Goal: Information Seeking & Learning: Learn about a topic

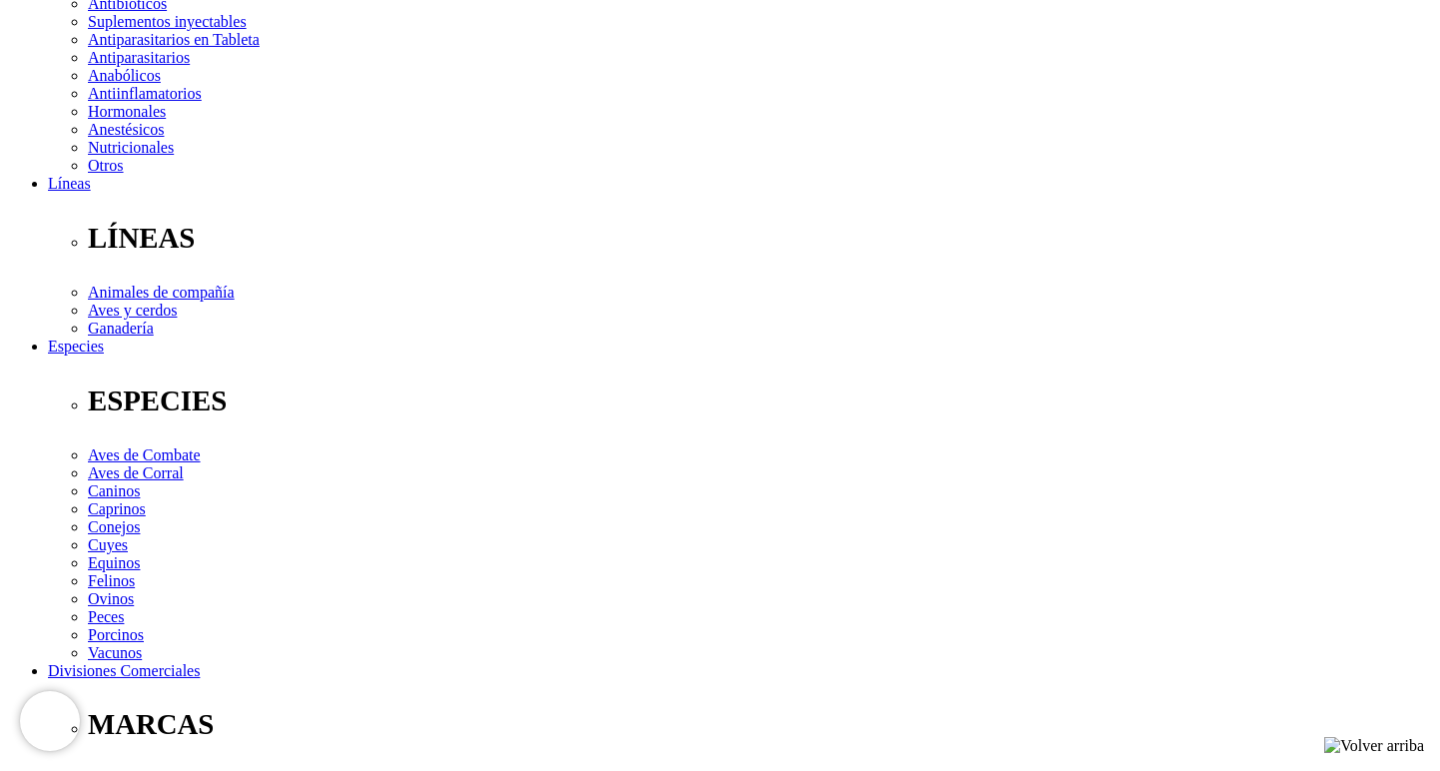
scroll to position [434, 0]
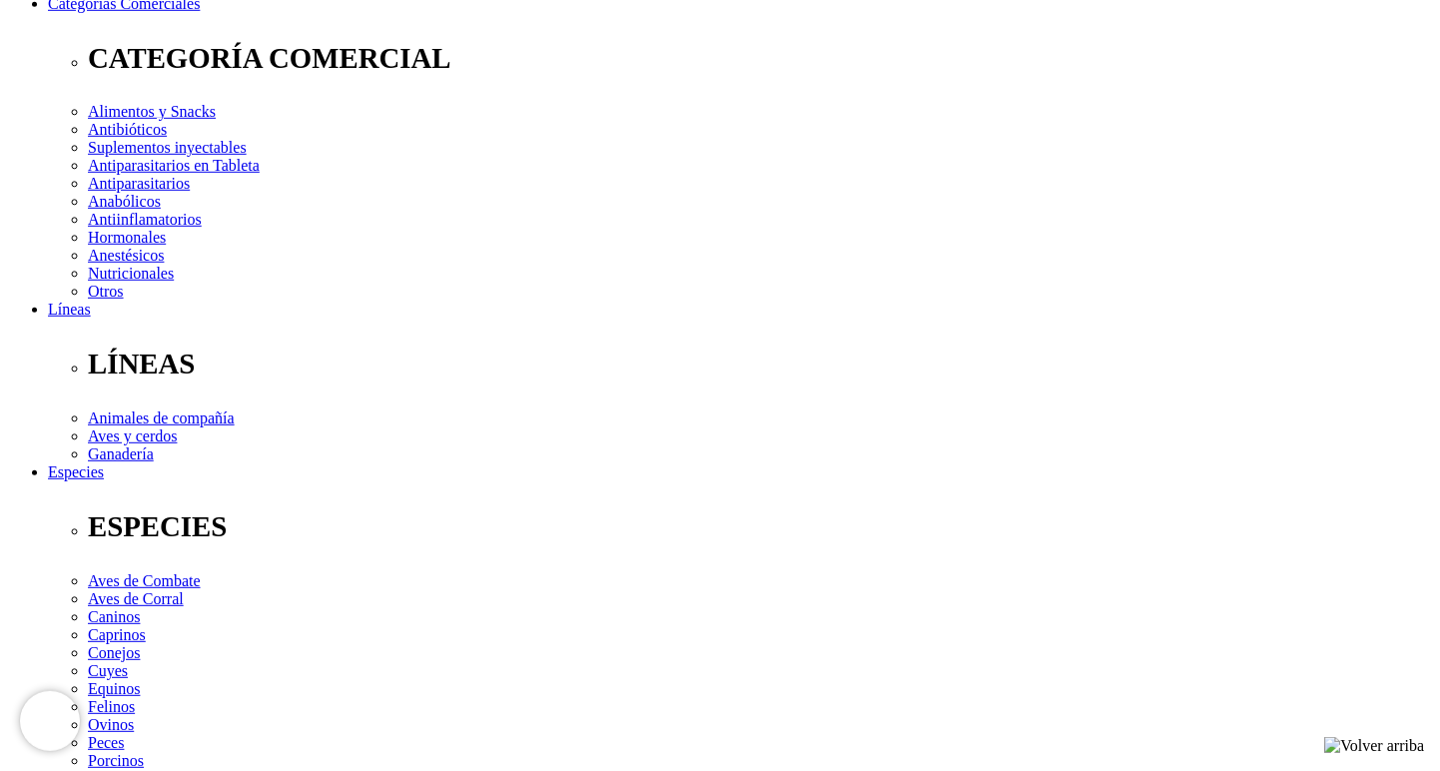
scroll to position [311, 0]
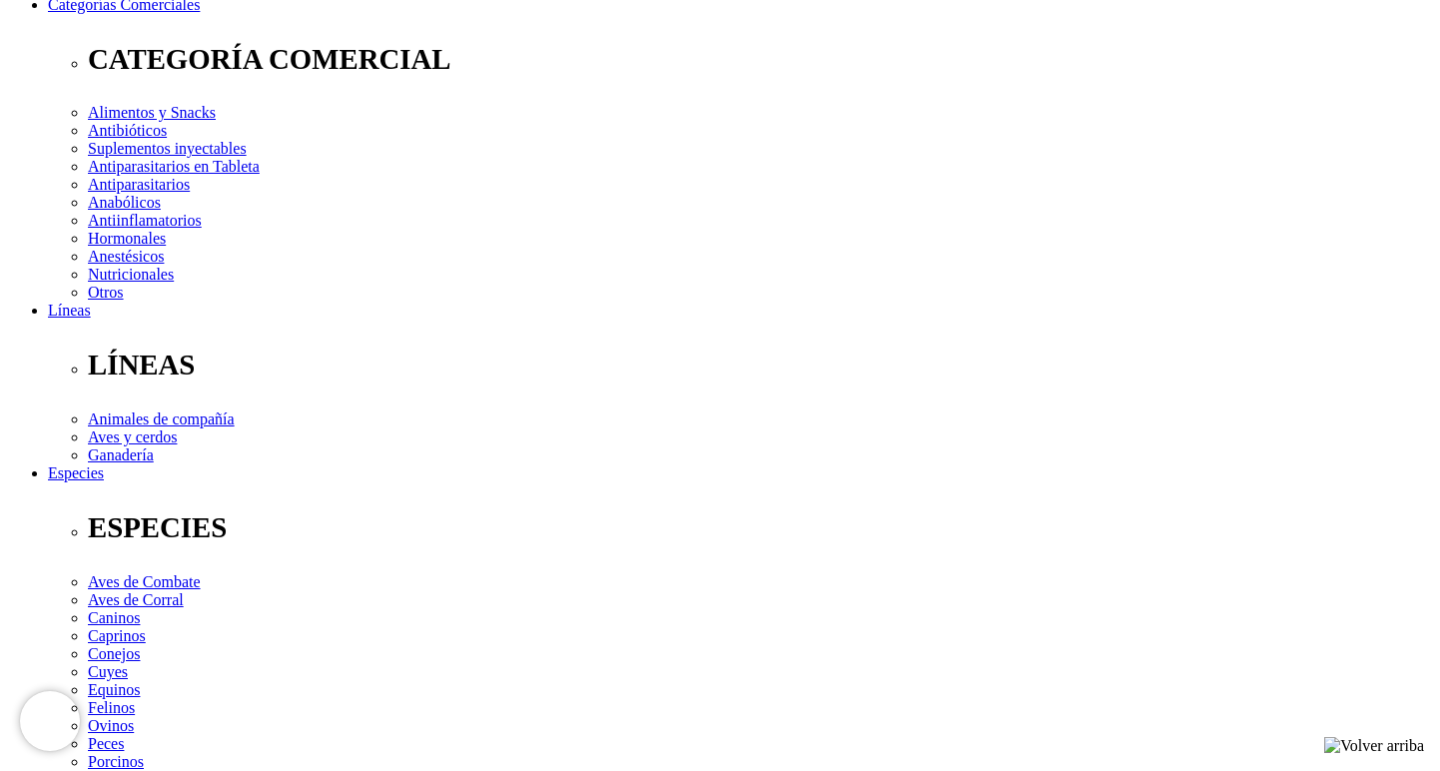
copy h2 "51998162160"
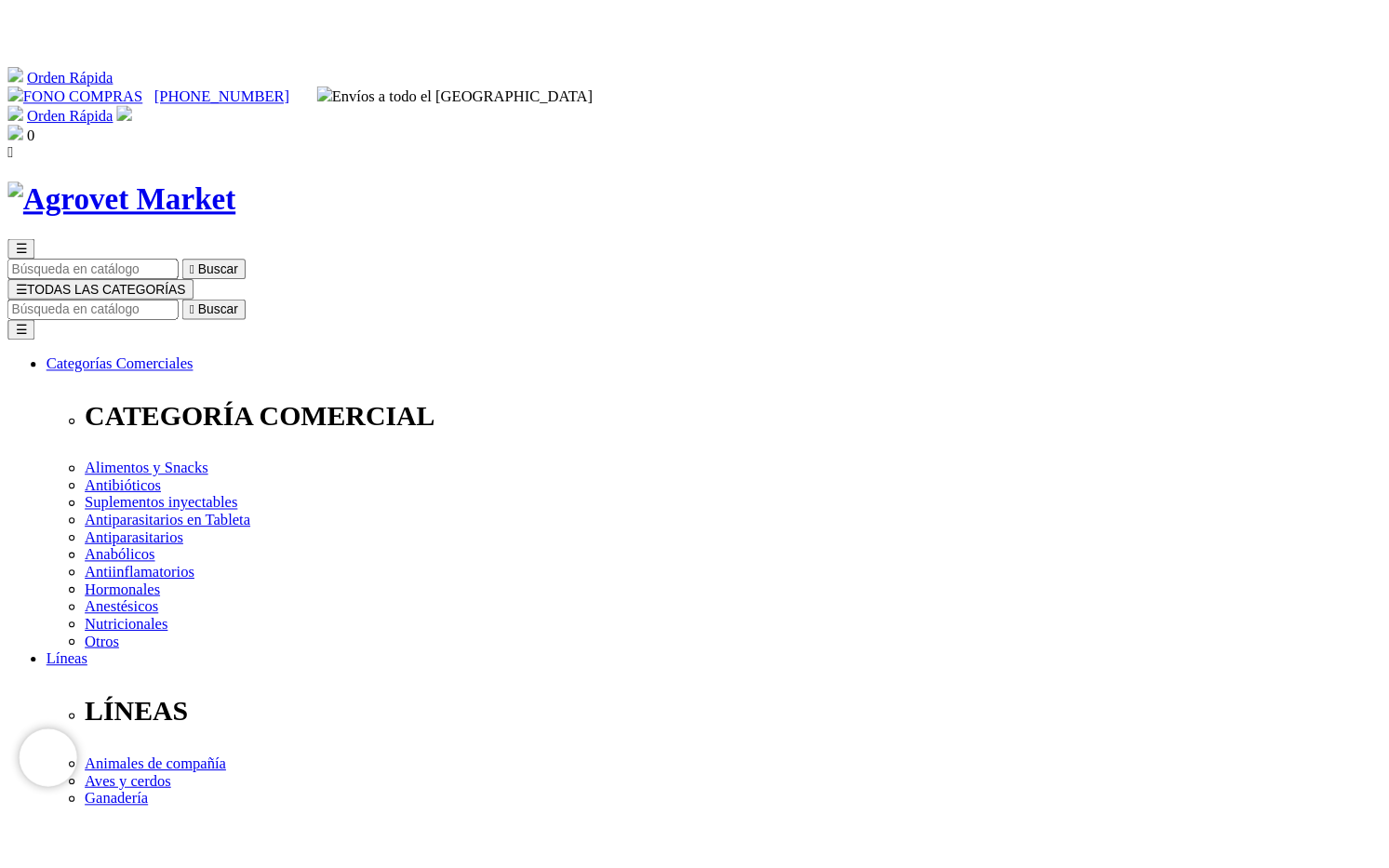
scroll to position [0, 0]
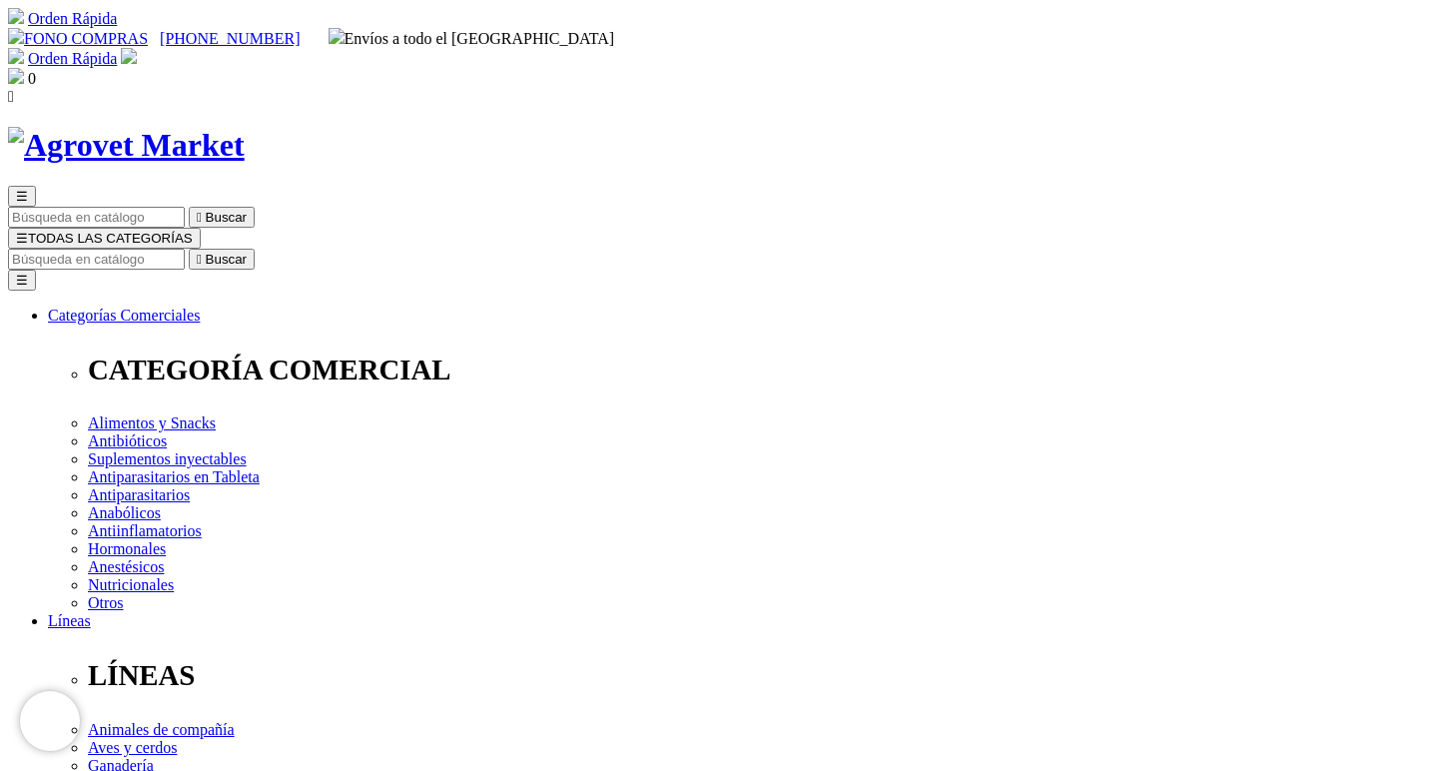
drag, startPoint x: 735, startPoint y: 267, endPoint x: 899, endPoint y: 263, distance: 163.9
copy h1 "[MEDICAL_DATA]® gel"
